Goal: Task Accomplishment & Management: Manage account settings

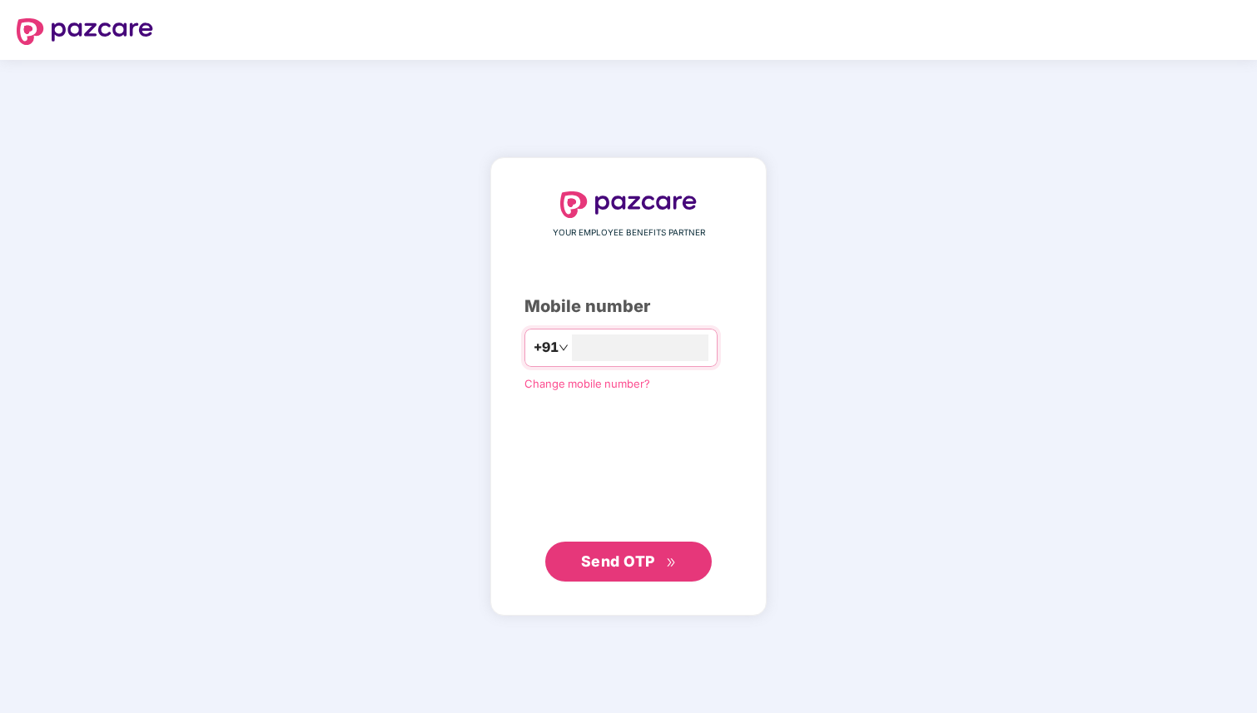
type input "**********"
click at [596, 559] on span "Send OTP" at bounding box center [618, 561] width 74 height 17
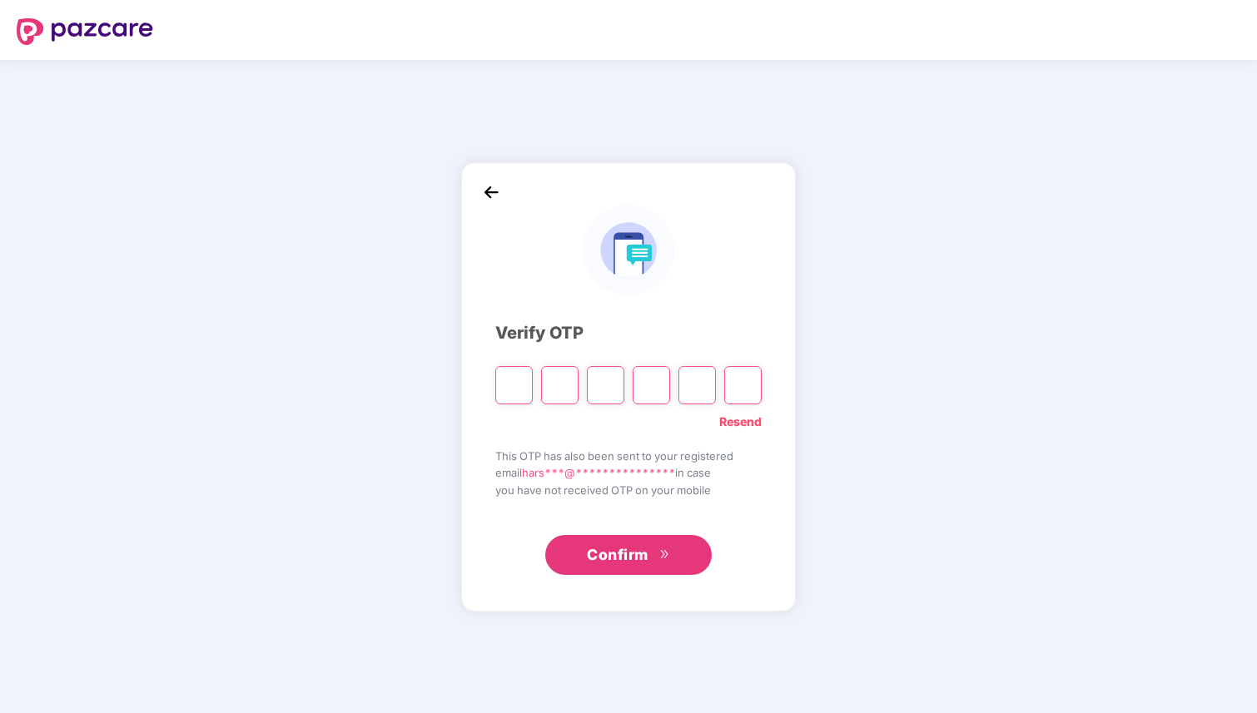
type input "*"
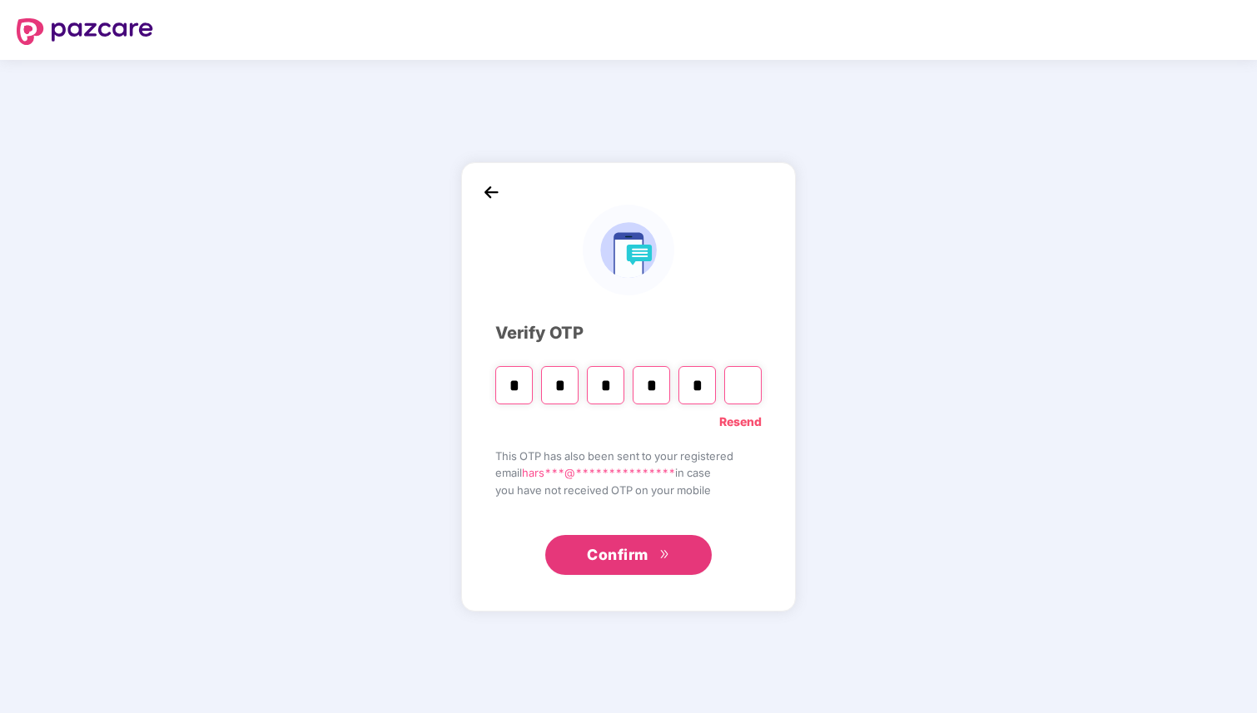
type input "*"
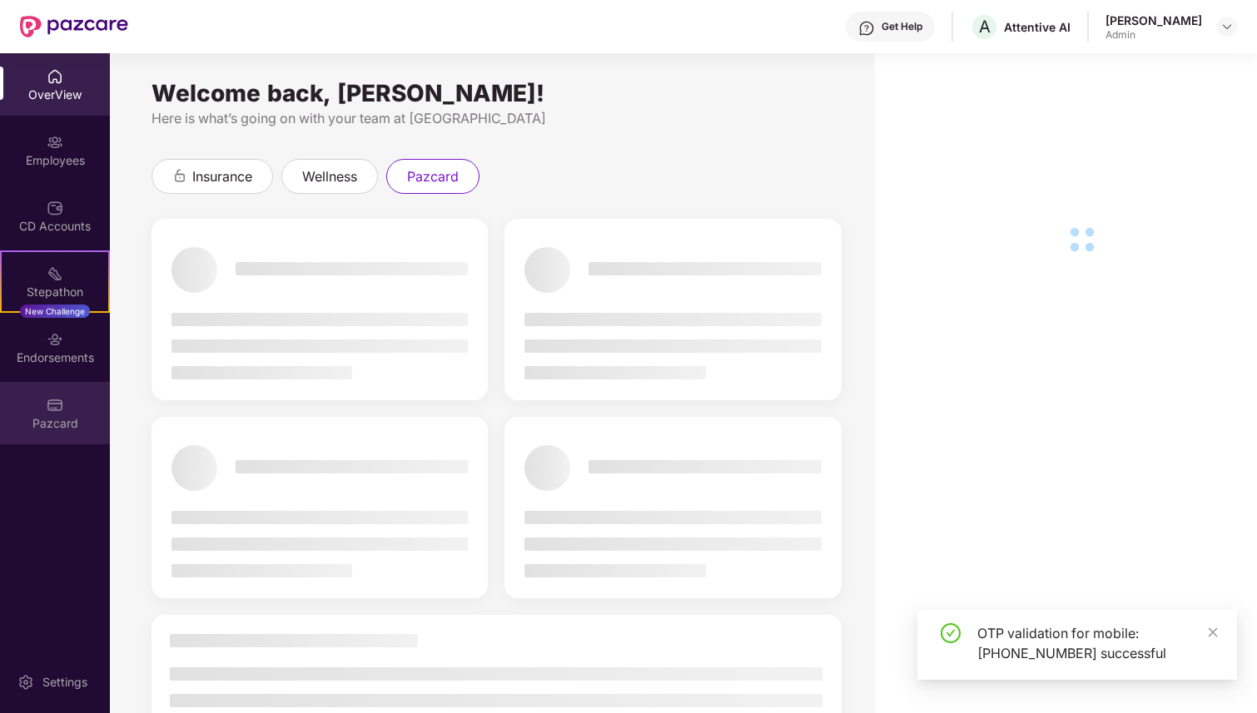
click at [55, 413] on div "Pazcard" at bounding box center [55, 413] width 110 height 62
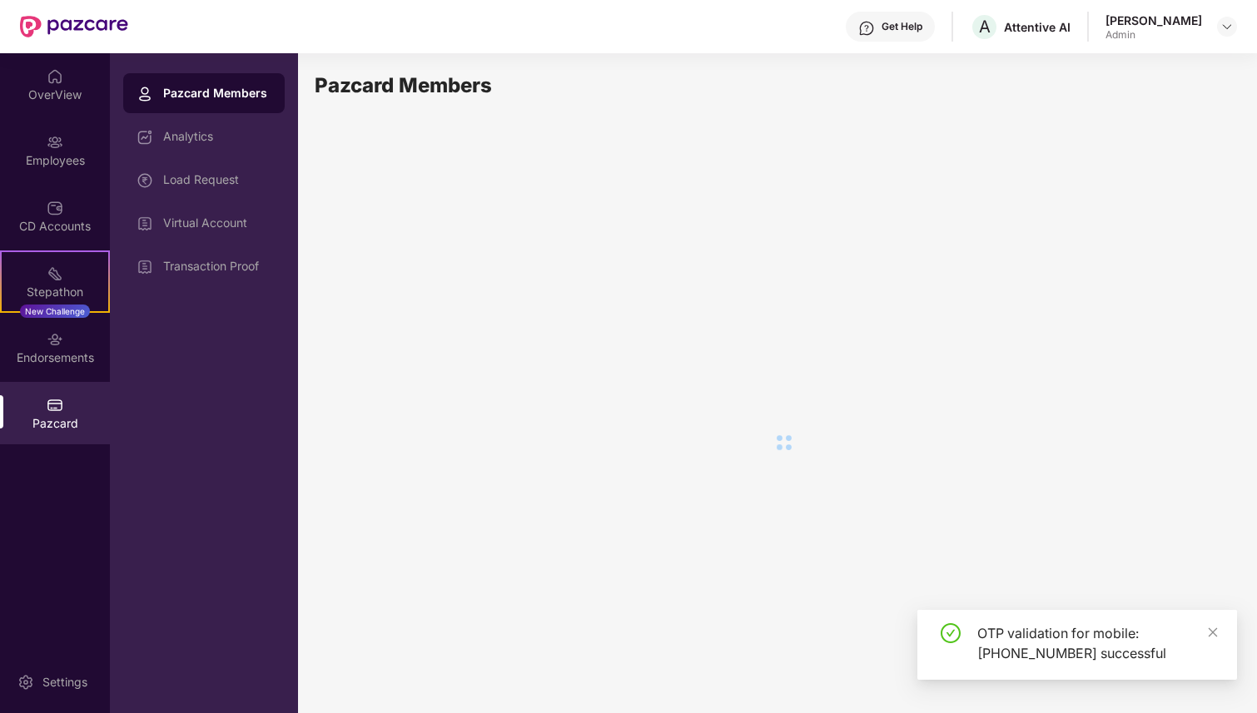
click at [255, 273] on div "Transaction Proof" at bounding box center [203, 266] width 161 height 40
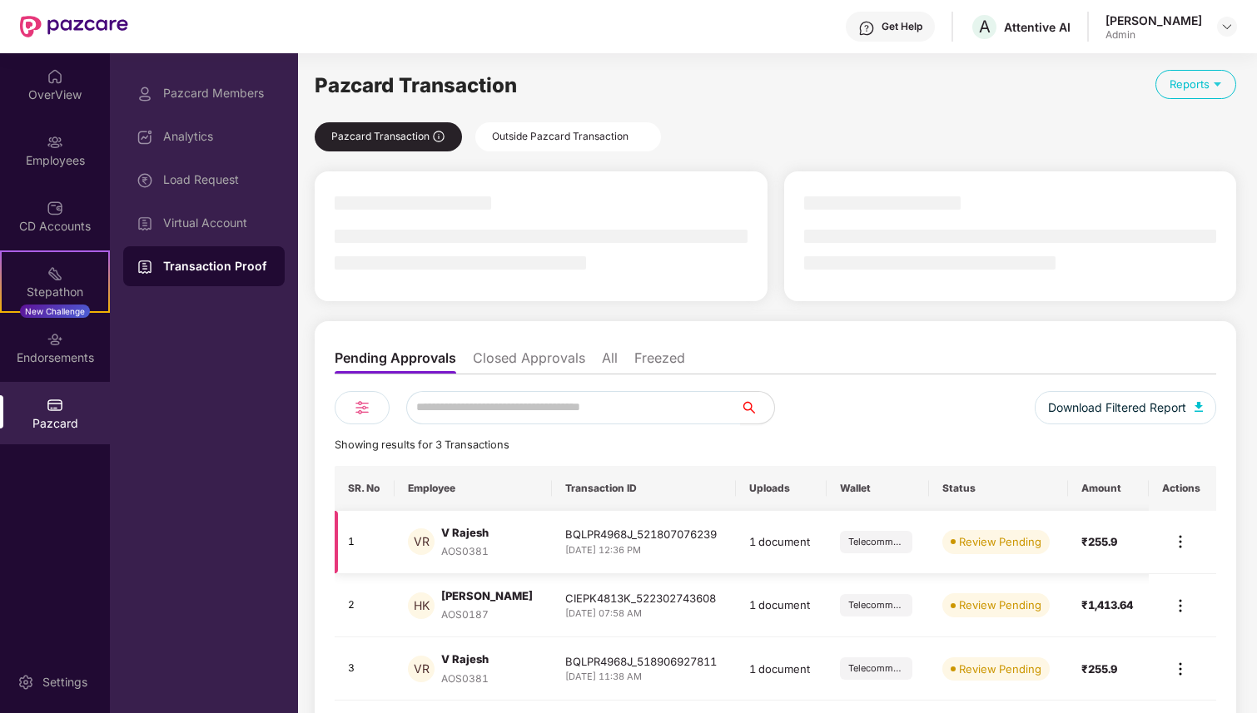
click at [1179, 546] on img at bounding box center [1180, 542] width 20 height 20
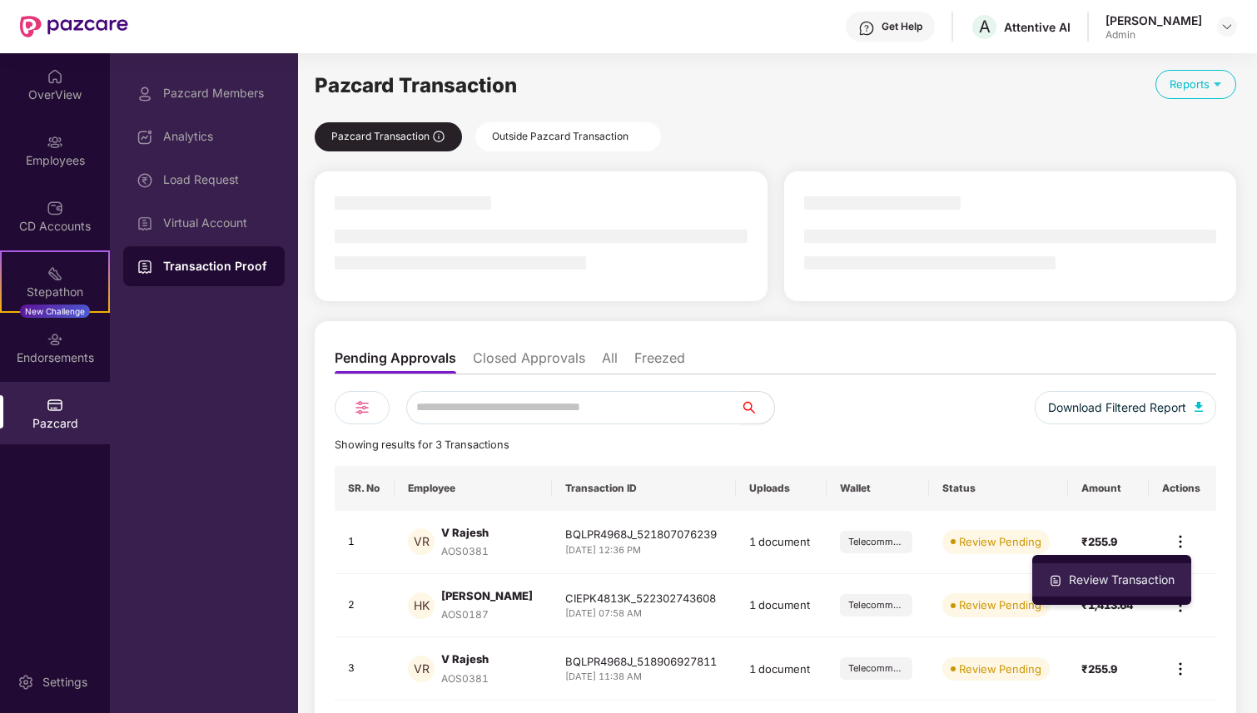
click at [1121, 583] on div "Review Transaction" at bounding box center [1121, 580] width 112 height 18
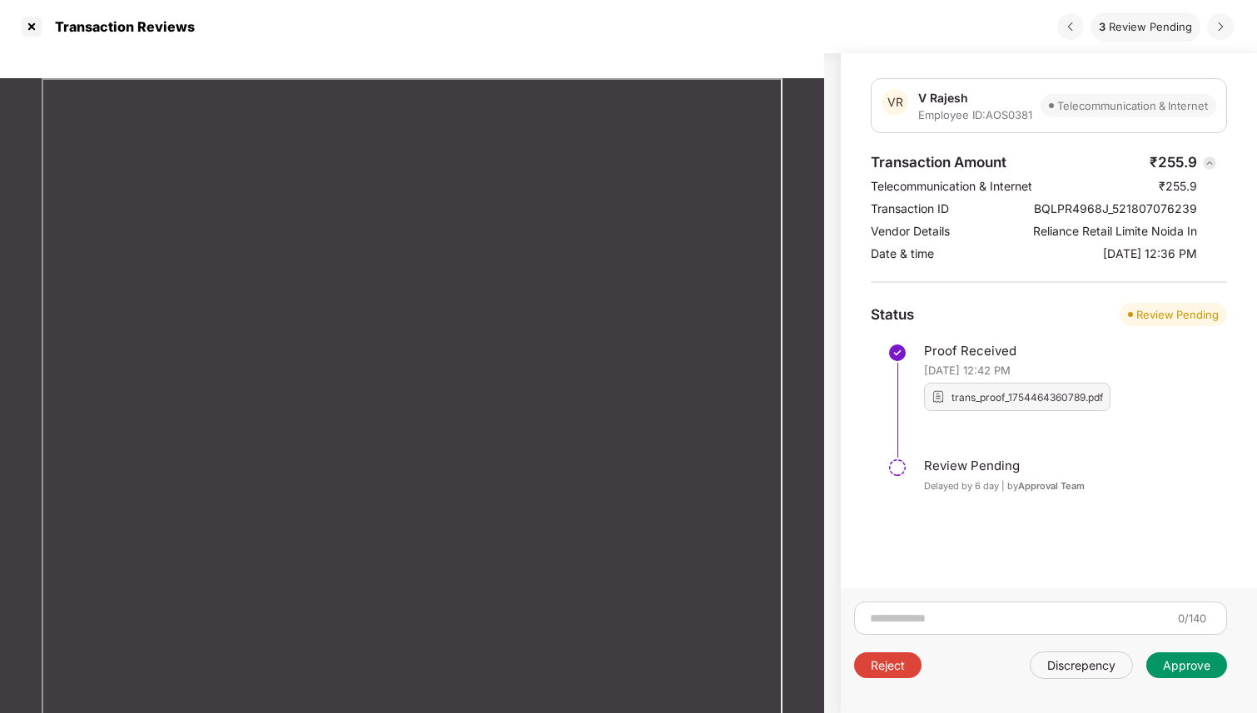
click at [1173, 665] on div "Approve" at bounding box center [1186, 666] width 47 height 16
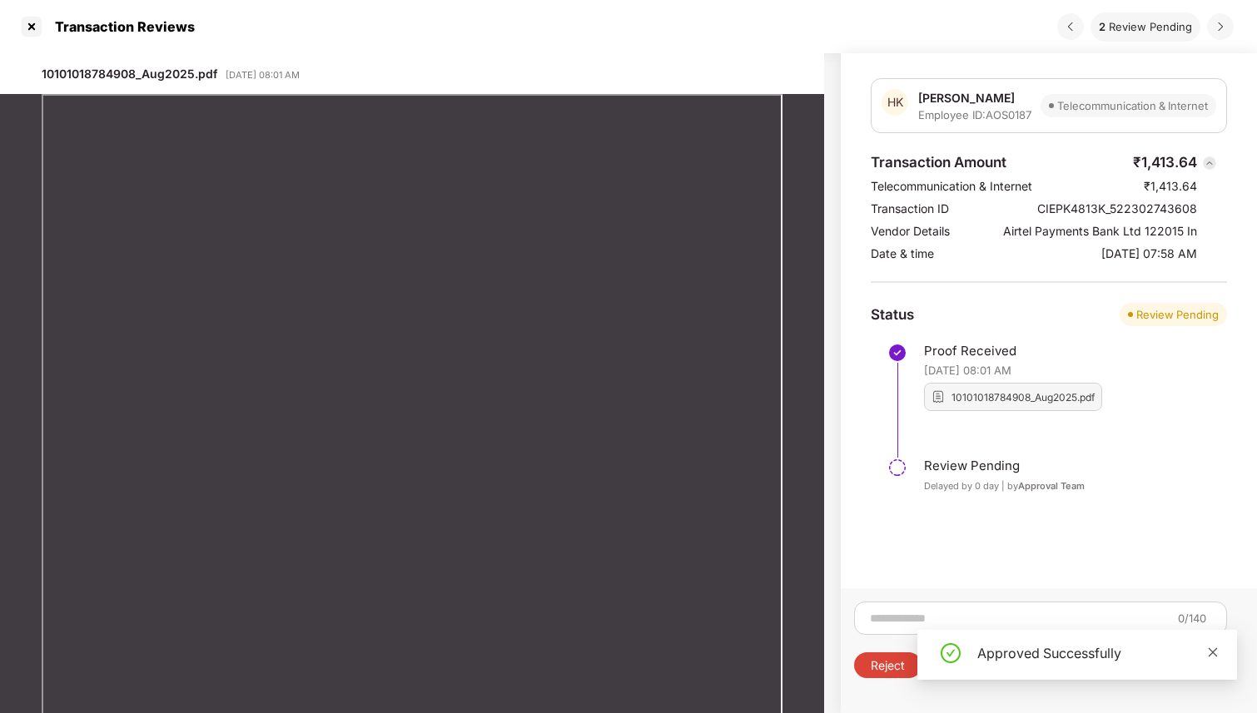
click at [1214, 653] on icon "close" at bounding box center [1213, 652] width 9 height 9
click at [1190, 669] on div "Approve" at bounding box center [1186, 666] width 47 height 16
click at [1220, 654] on div "Approved Successfully" at bounding box center [1077, 655] width 320 height 50
click at [1214, 653] on icon "close" at bounding box center [1213, 653] width 12 height 12
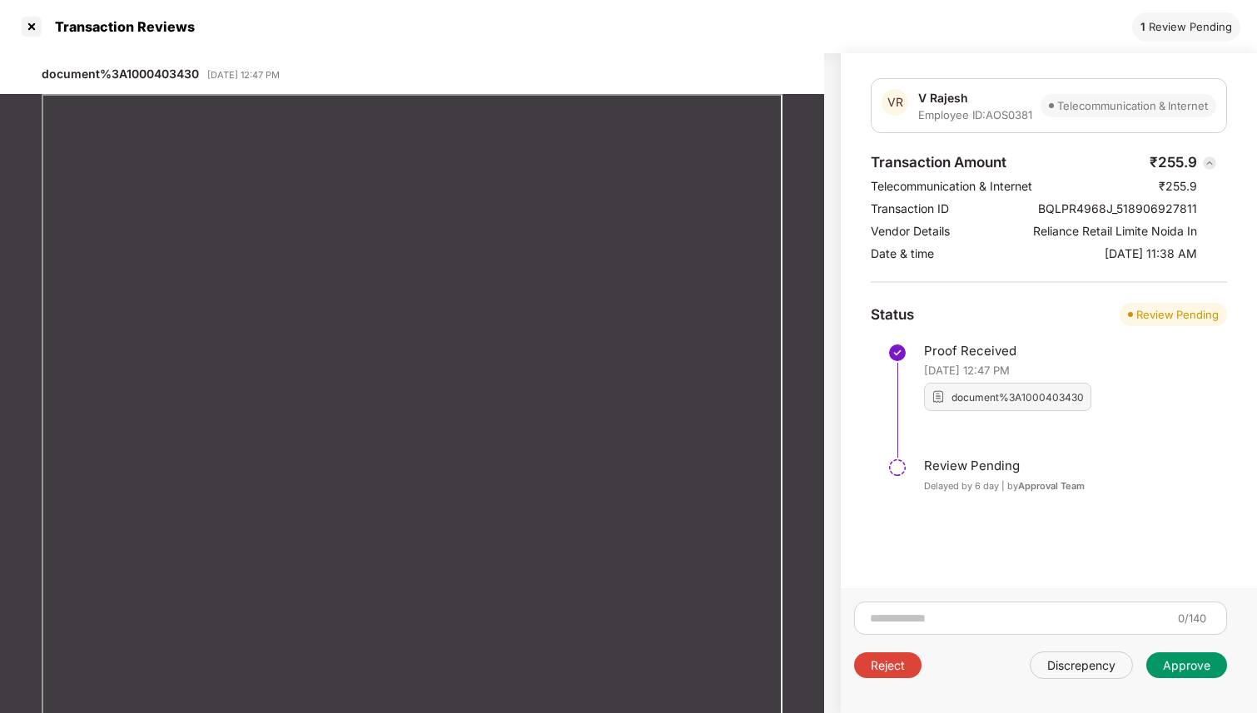
click at [1193, 667] on div "Approve" at bounding box center [1186, 666] width 47 height 16
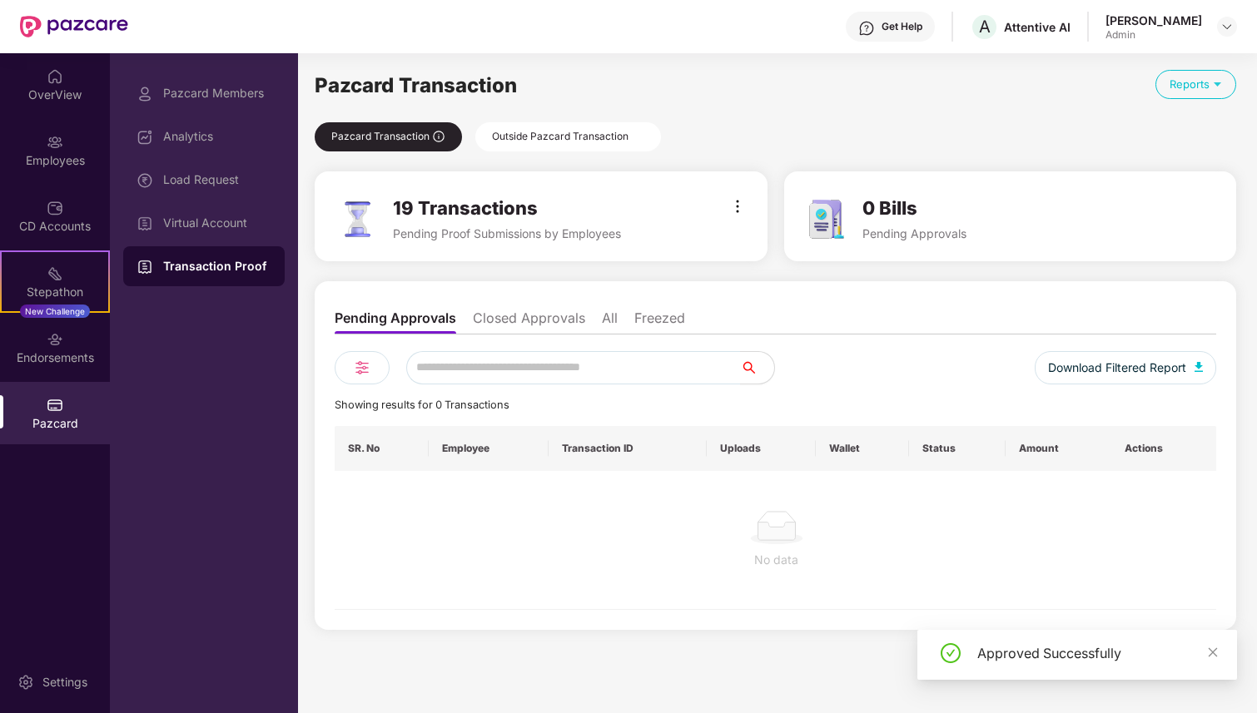
click at [737, 196] on img at bounding box center [737, 206] width 20 height 20
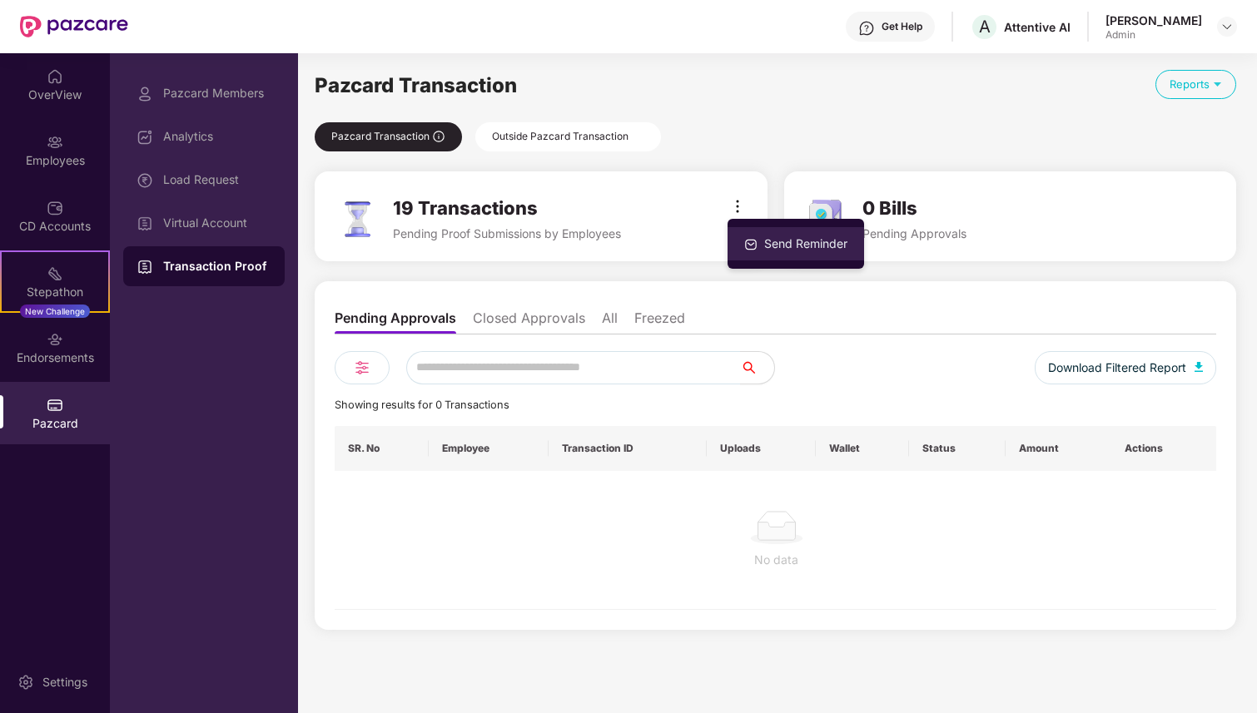
click at [757, 245] on img at bounding box center [750, 244] width 13 height 13
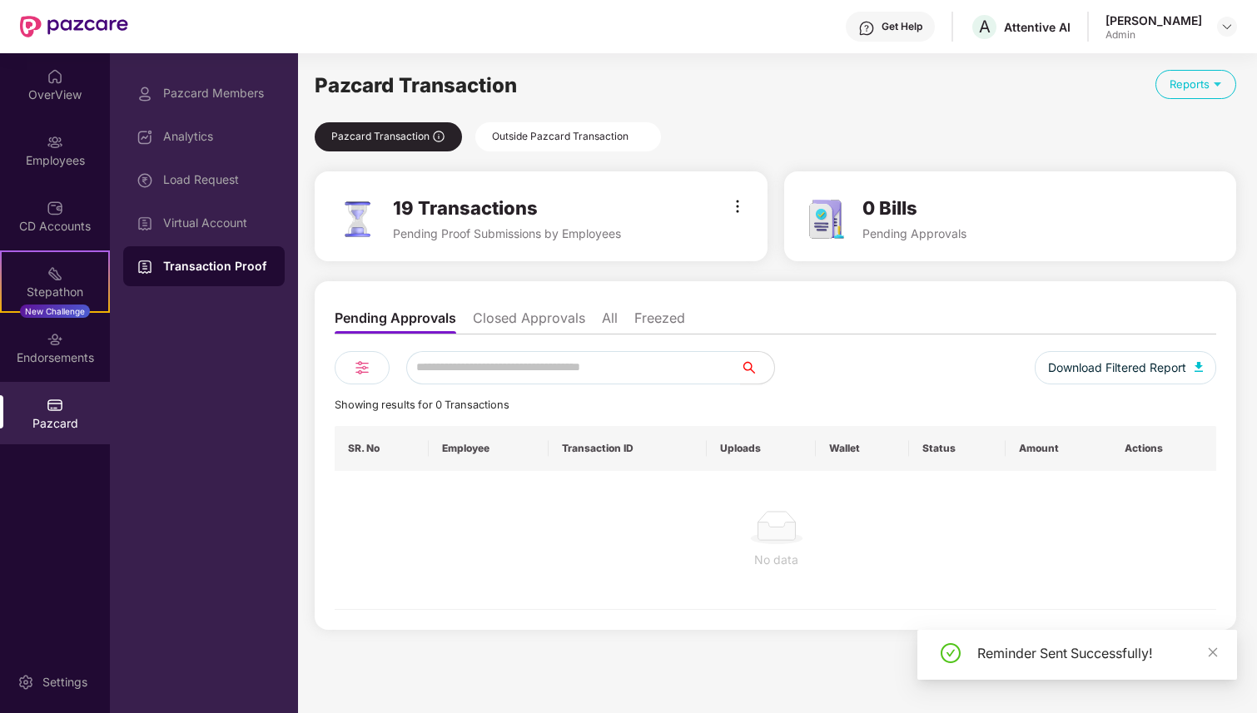
click at [741, 211] on img at bounding box center [737, 206] width 20 height 20
click at [755, 253] on li "Send Reminder" at bounding box center [795, 243] width 137 height 33
click at [737, 214] on img at bounding box center [737, 206] width 20 height 20
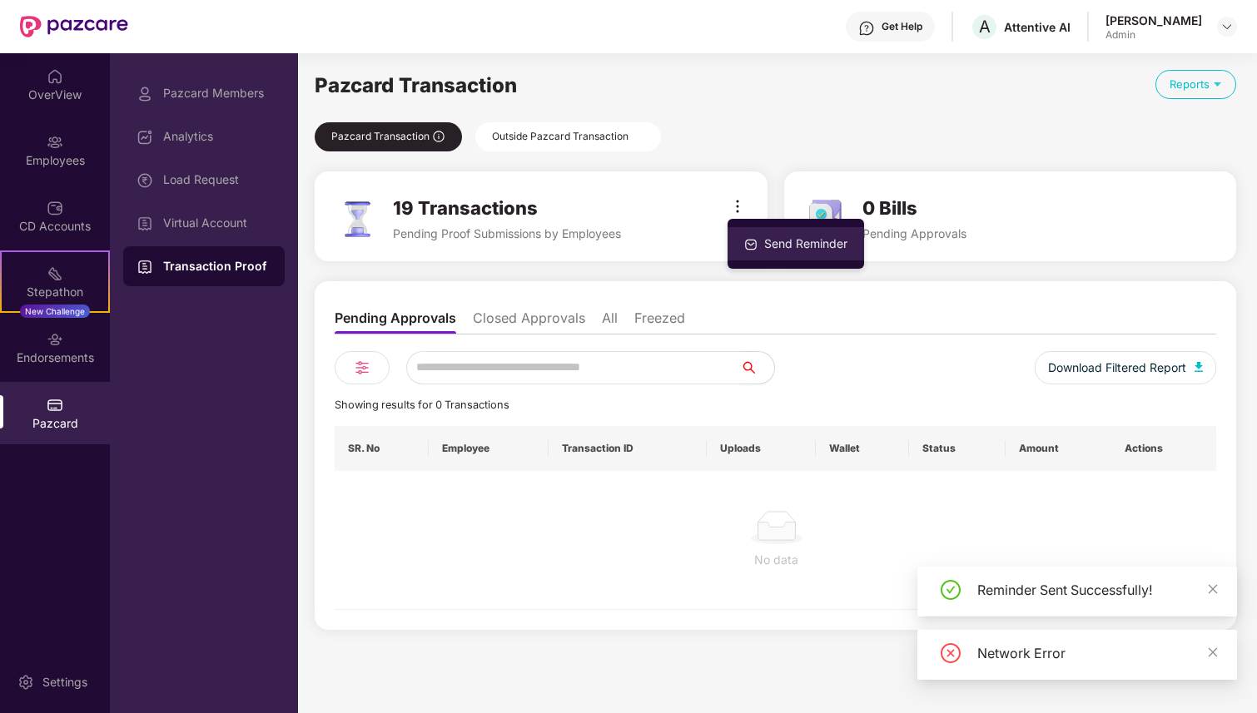
click at [764, 250] on div "Send Reminder" at bounding box center [806, 244] width 90 height 18
click at [741, 214] on img at bounding box center [737, 206] width 20 height 20
click at [758, 244] on div at bounding box center [751, 244] width 20 height 18
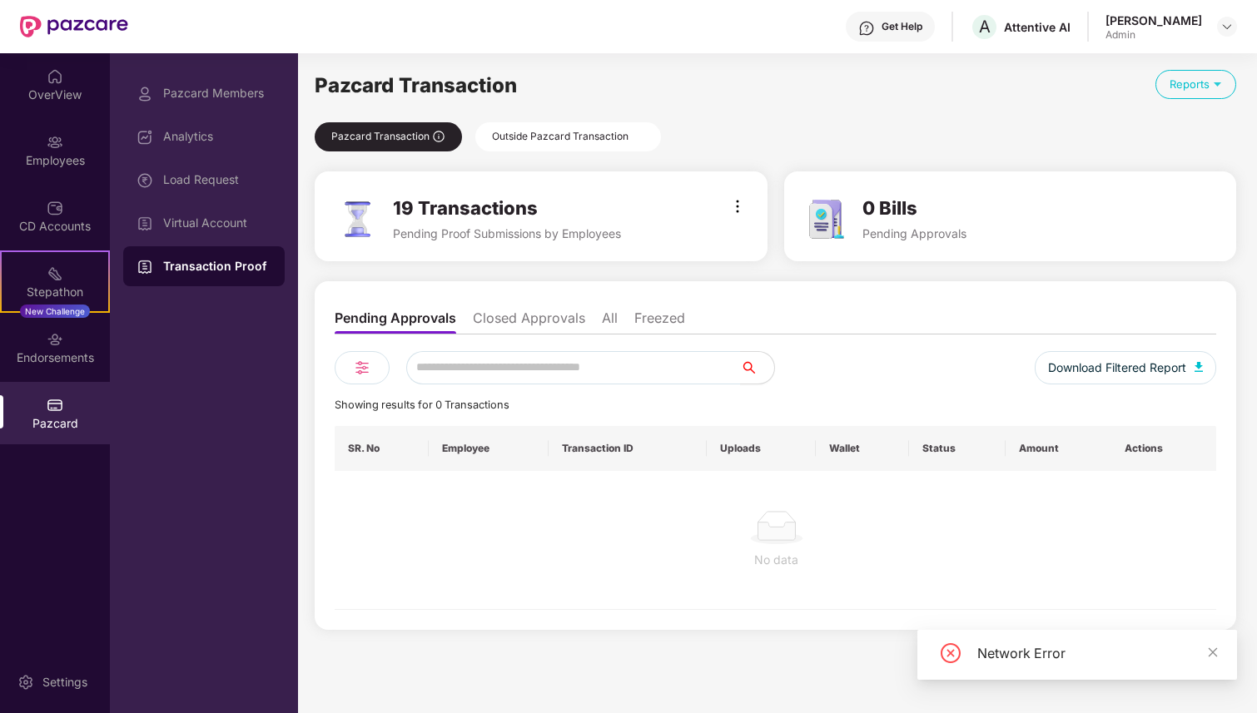
click at [742, 206] on img at bounding box center [737, 206] width 20 height 20
click at [771, 247] on div "Send Reminder" at bounding box center [806, 244] width 90 height 18
click at [737, 202] on img at bounding box center [737, 206] width 20 height 20
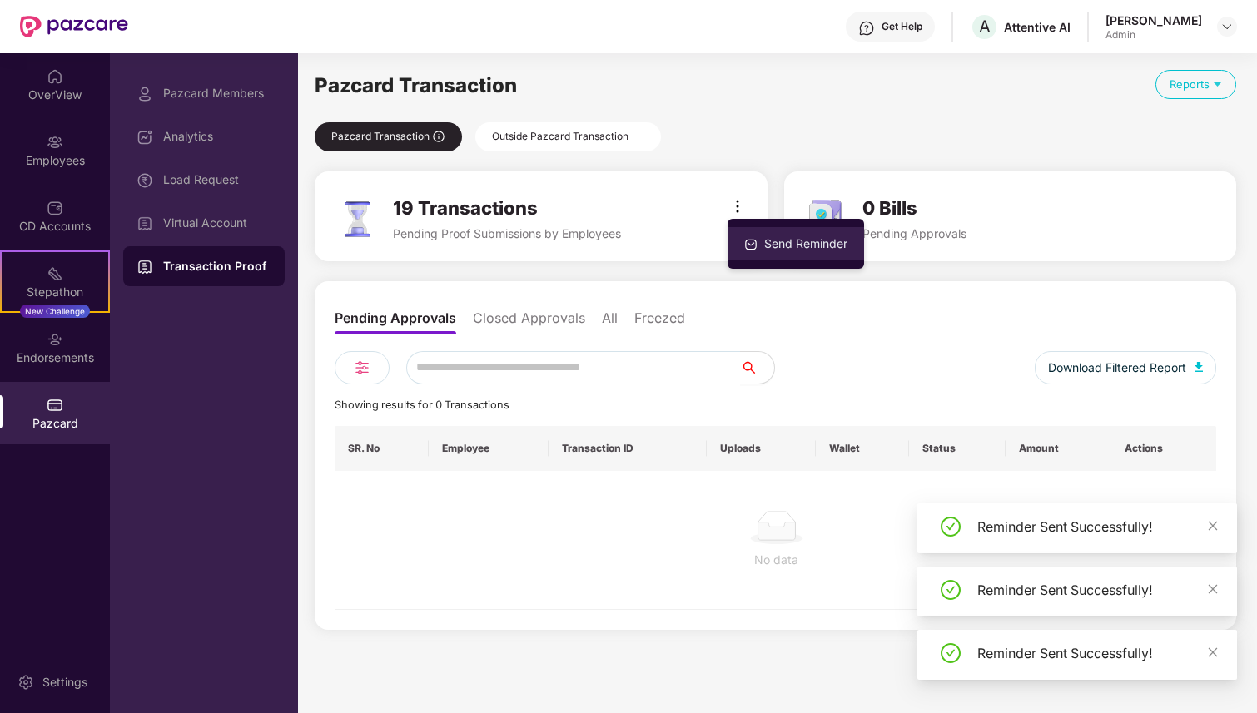
click at [761, 246] on div "Send Reminder" at bounding box center [806, 244] width 90 height 18
